Goal: Transaction & Acquisition: Purchase product/service

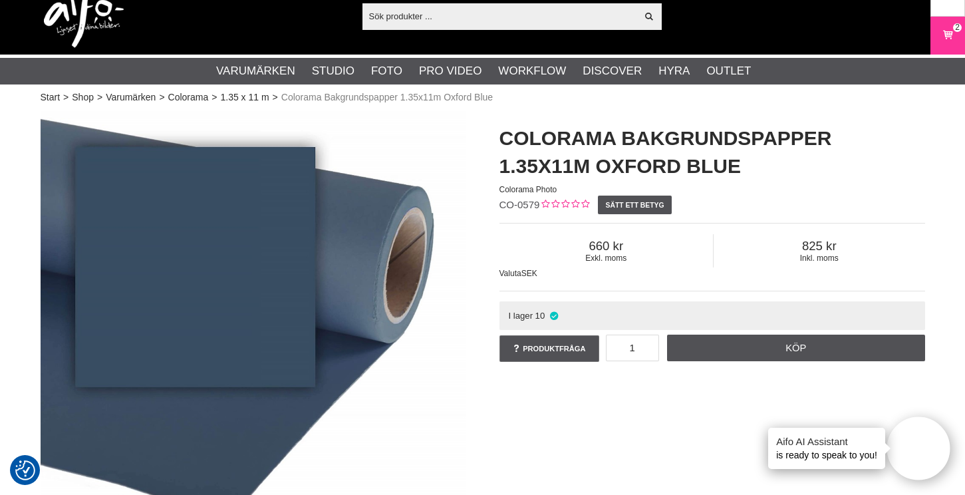
scroll to position [65, 0]
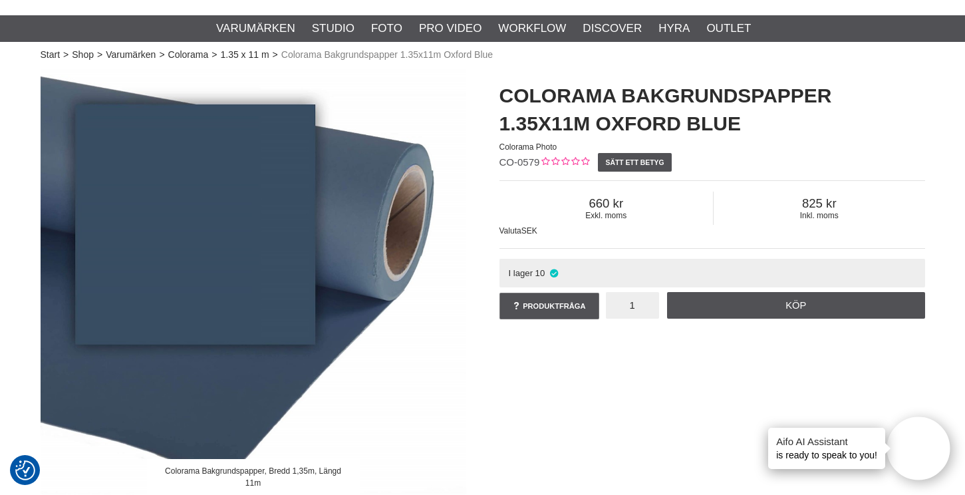
click at [656, 303] on input "1" at bounding box center [632, 305] width 53 height 27
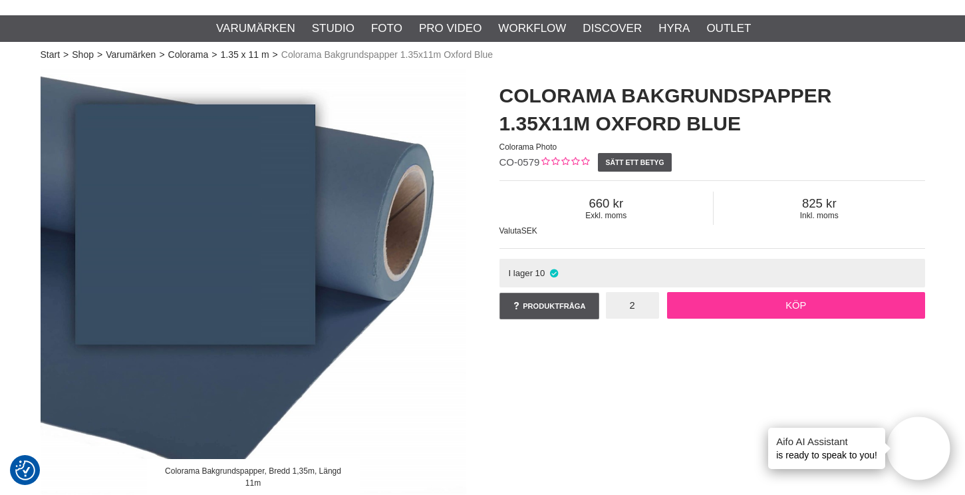
type input "2"
click at [746, 314] on link "Köp" at bounding box center [796, 305] width 258 height 27
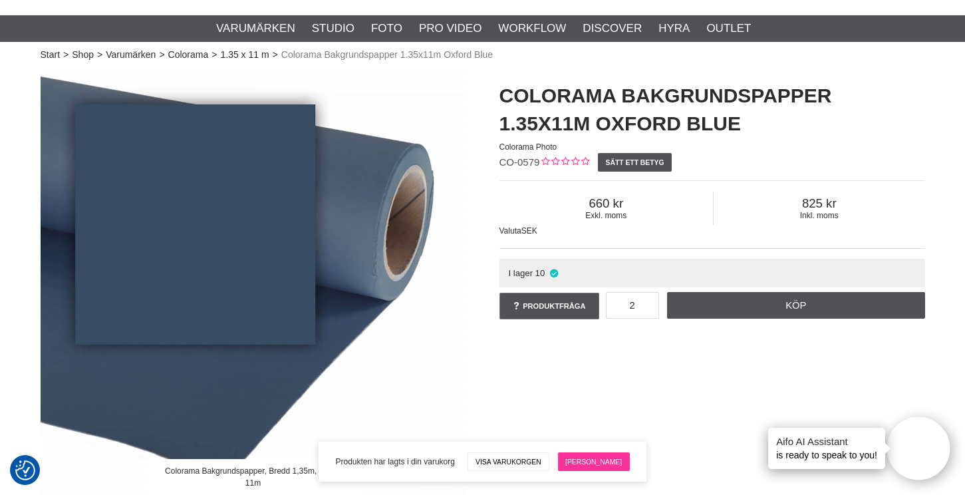
click at [591, 464] on link "[PERSON_NAME]" at bounding box center [594, 461] width 72 height 19
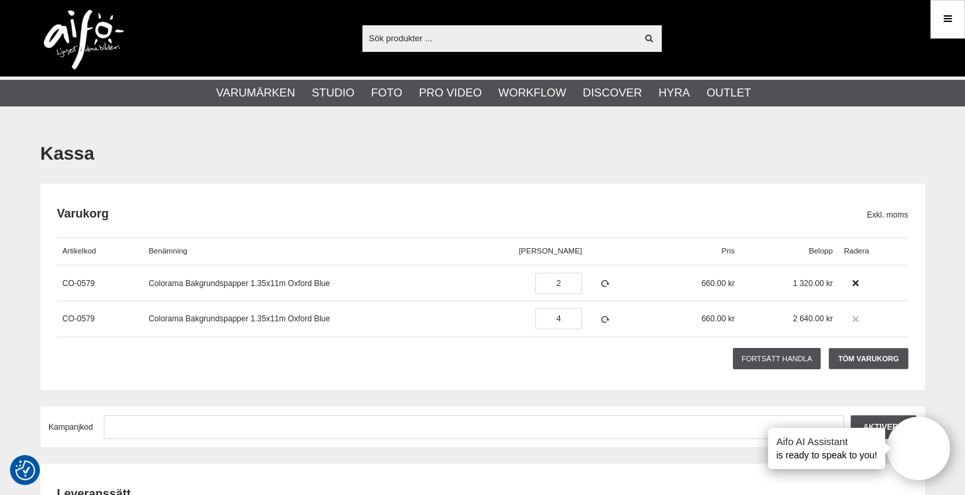
click at [851, 318] on icon at bounding box center [855, 319] width 9 height 9
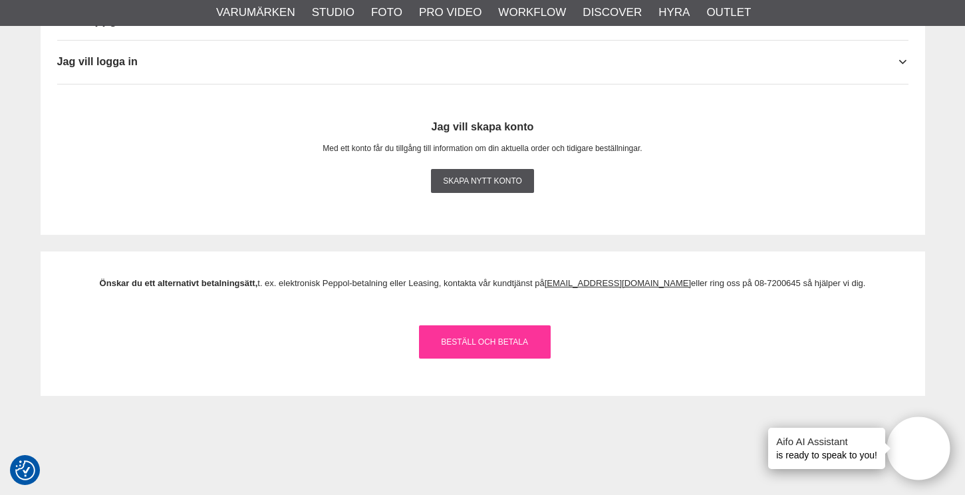
scroll to position [1409, 0]
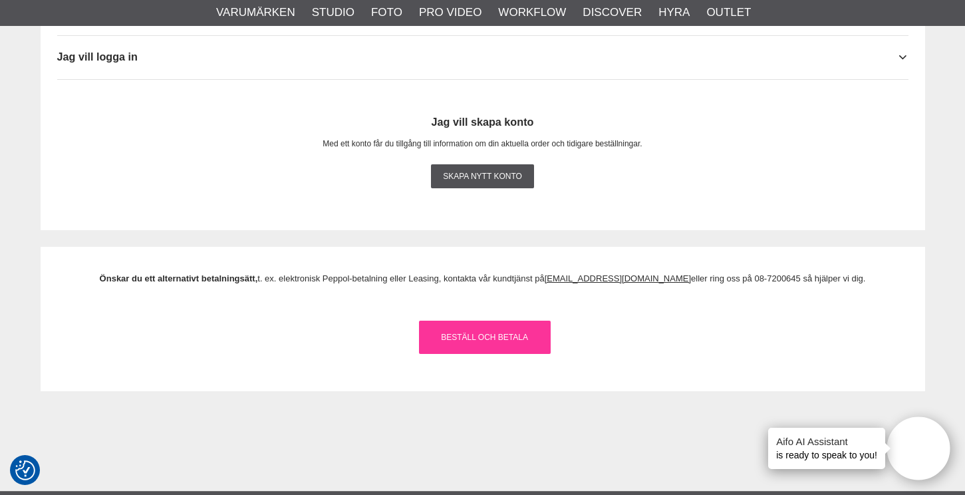
click at [501, 332] on link "Beställ och Betala" at bounding box center [485, 337] width 132 height 33
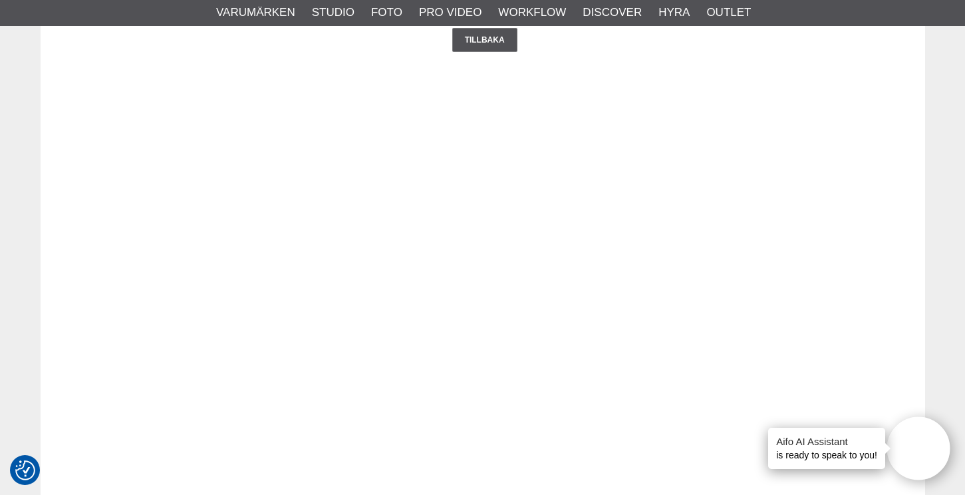
scroll to position [1692, 0]
